Goal: Transaction & Acquisition: Purchase product/service

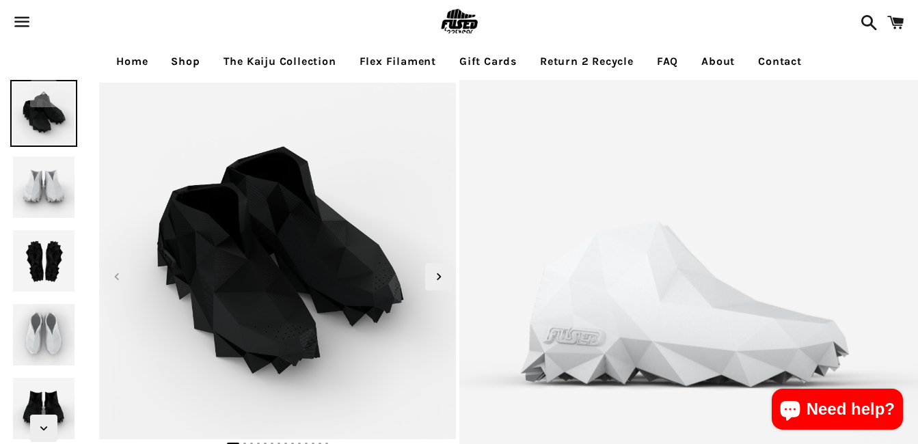
select select "**********"
select select "*****"
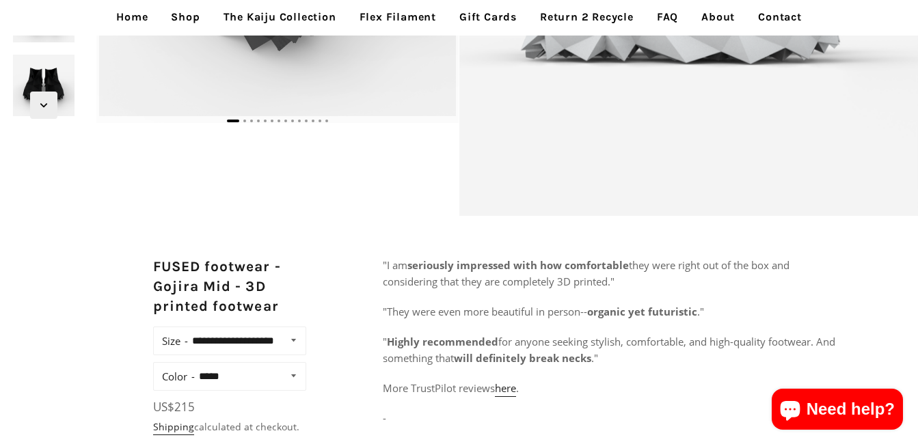
scroll to position [342, 0]
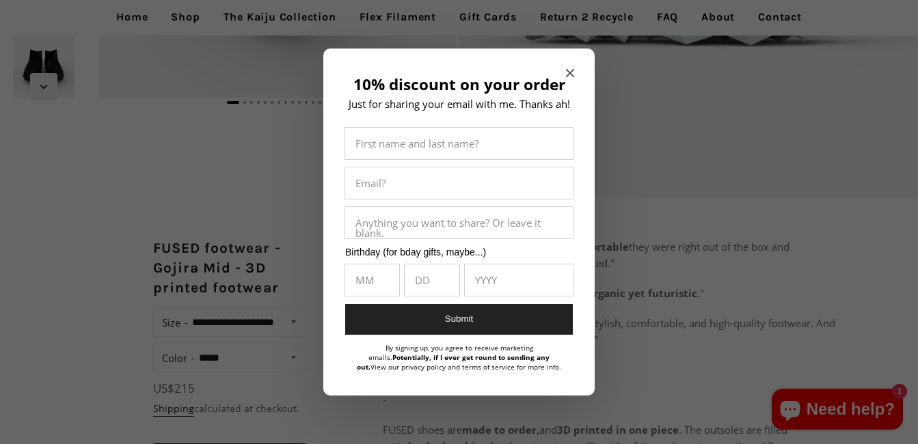
click at [565, 74] on div "10% discount on your order Just for sharing your email with me. Thanks ah! Firs…" at bounding box center [458, 222] width 271 height 347
click at [567, 74] on icon "Close modal" at bounding box center [570, 73] width 8 height 8
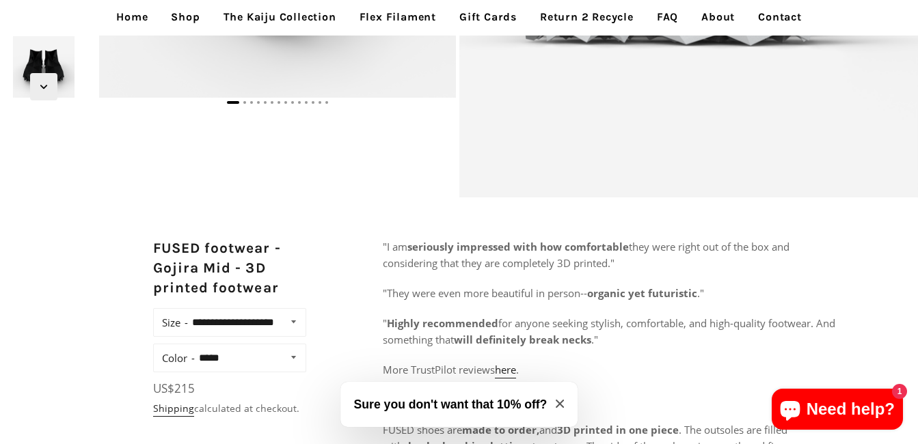
scroll to position [478, 0]
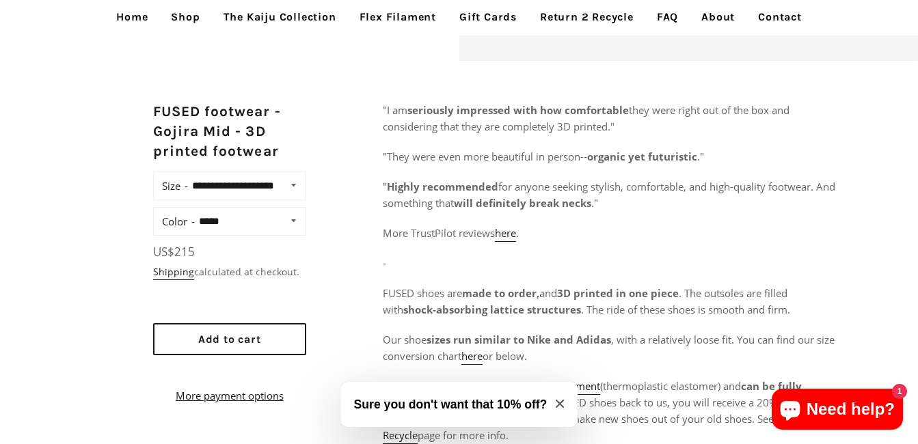
click at [562, 405] on icon "Close modal" at bounding box center [560, 404] width 8 height 8
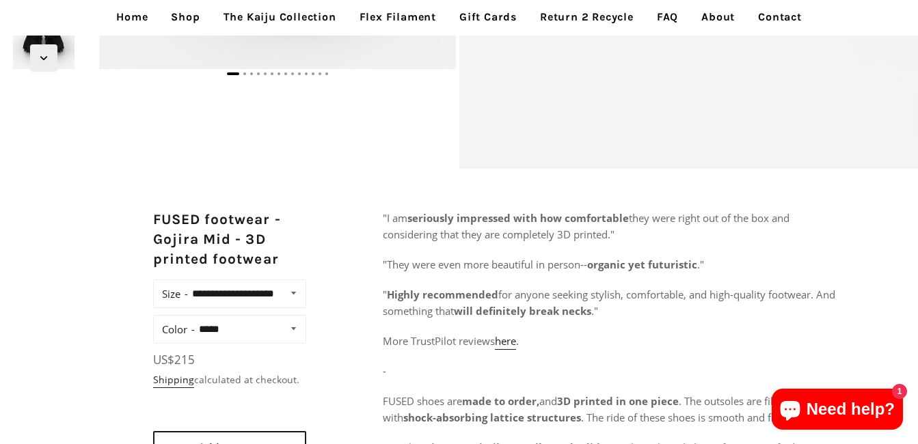
scroll to position [342, 0]
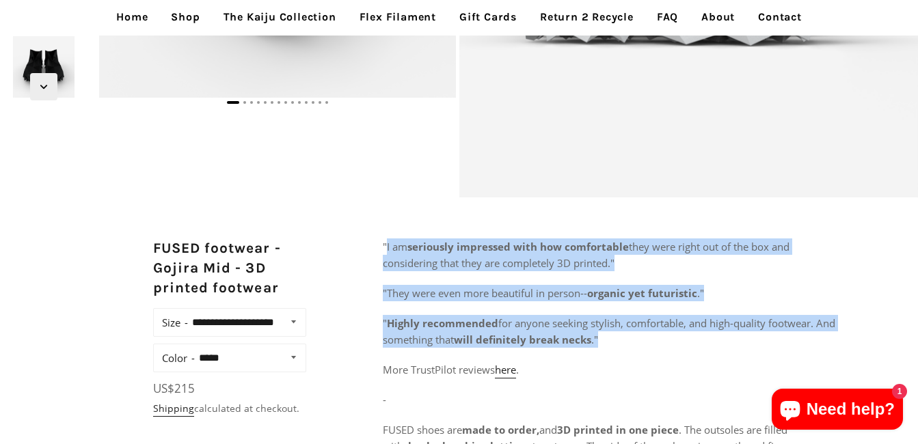
drag, startPoint x: 385, startPoint y: 243, endPoint x: 602, endPoint y: 344, distance: 238.8
drag, startPoint x: 602, startPoint y: 344, endPoint x: 524, endPoint y: 333, distance: 78.7
click at [524, 333] on b "will definitely break necks" at bounding box center [522, 340] width 137 height 14
drag, startPoint x: 381, startPoint y: 243, endPoint x: 614, endPoint y: 343, distance: 253.5
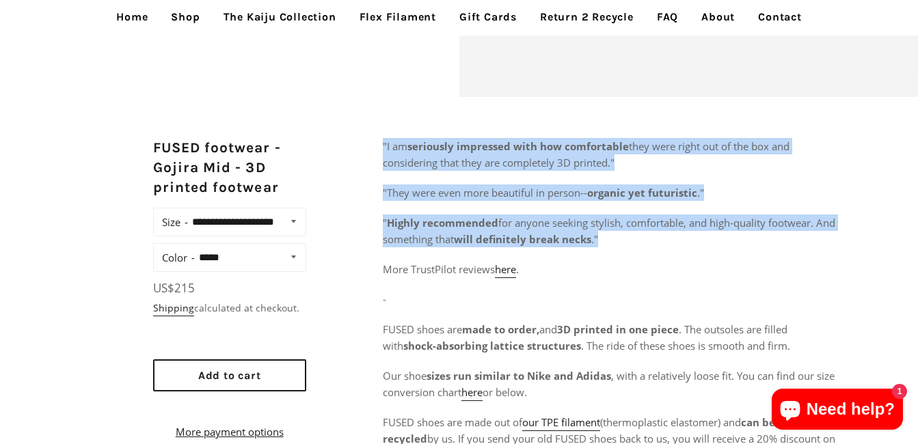
scroll to position [478, 0]
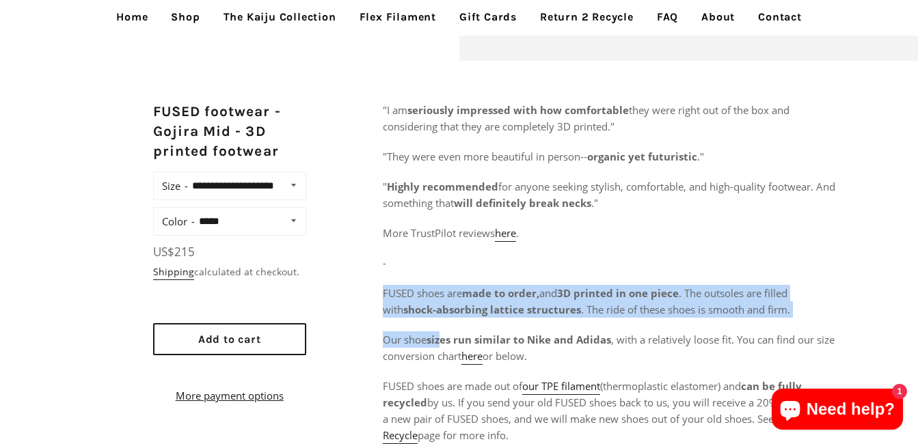
drag, startPoint x: 383, startPoint y: 295, endPoint x: 444, endPoint y: 334, distance: 72.4
click at [444, 334] on div ""I am seriously impressed with how comfortable they were right out of the box a…" at bounding box center [612, 375] width 459 height 547
drag, startPoint x: 444, startPoint y: 334, endPoint x: 434, endPoint y: 344, distance: 14.5
click at [434, 344] on strong "sizes run similar to Nike and Adidas" at bounding box center [518, 340] width 185 height 14
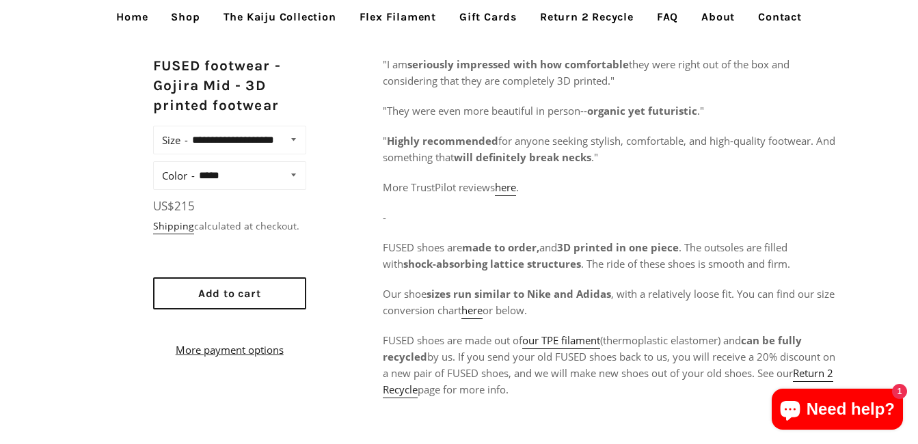
scroll to position [615, 0]
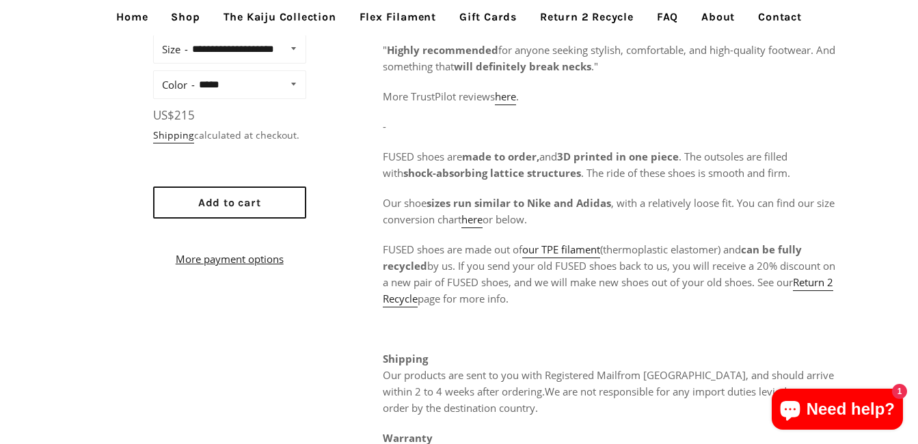
drag, startPoint x: 381, startPoint y: 245, endPoint x: 545, endPoint y: 297, distance: 171.9
click at [545, 297] on div "**********" at bounding box center [459, 271] width 918 height 612
drag, startPoint x: 545, startPoint y: 297, endPoint x: 532, endPoint y: 303, distance: 14.1
click at [532, 303] on p "FUSED shoes are made out of our TPE filament (thermoplastic elastomer) and can …" at bounding box center [612, 274] width 459 height 66
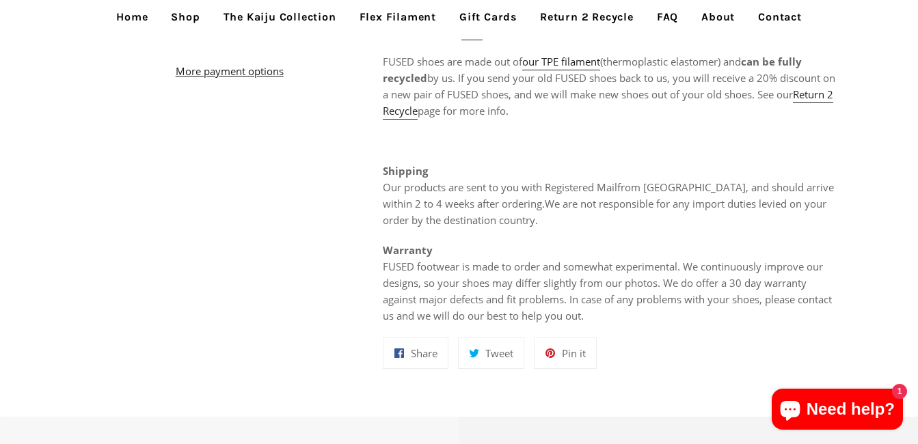
scroll to position [820, 0]
